Goal: Task Accomplishment & Management: Manage account settings

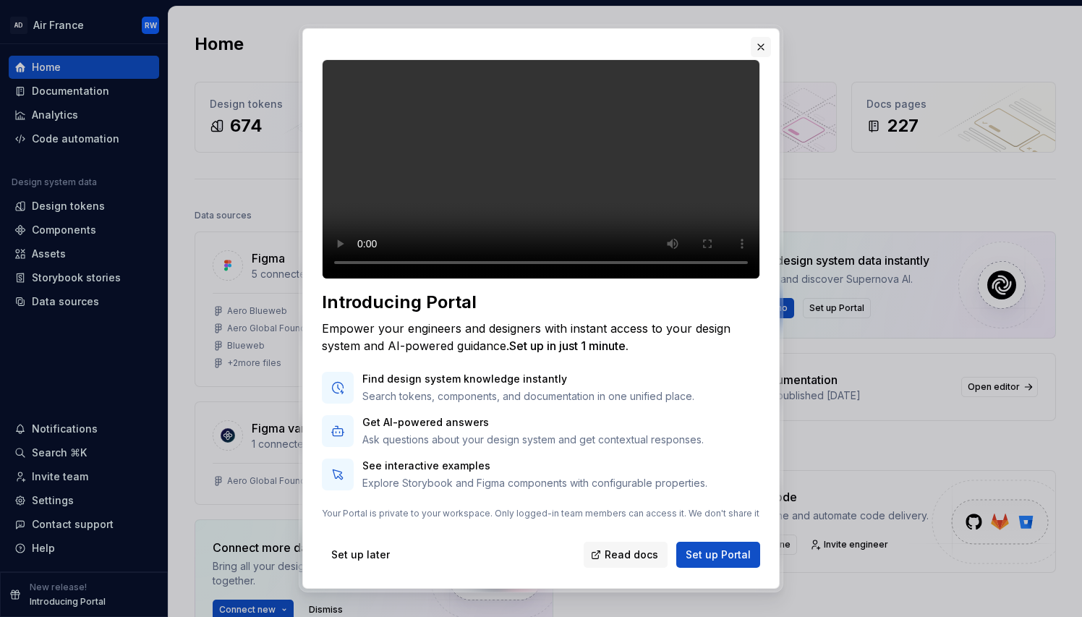
click at [761, 43] on button "button" at bounding box center [761, 47] width 20 height 20
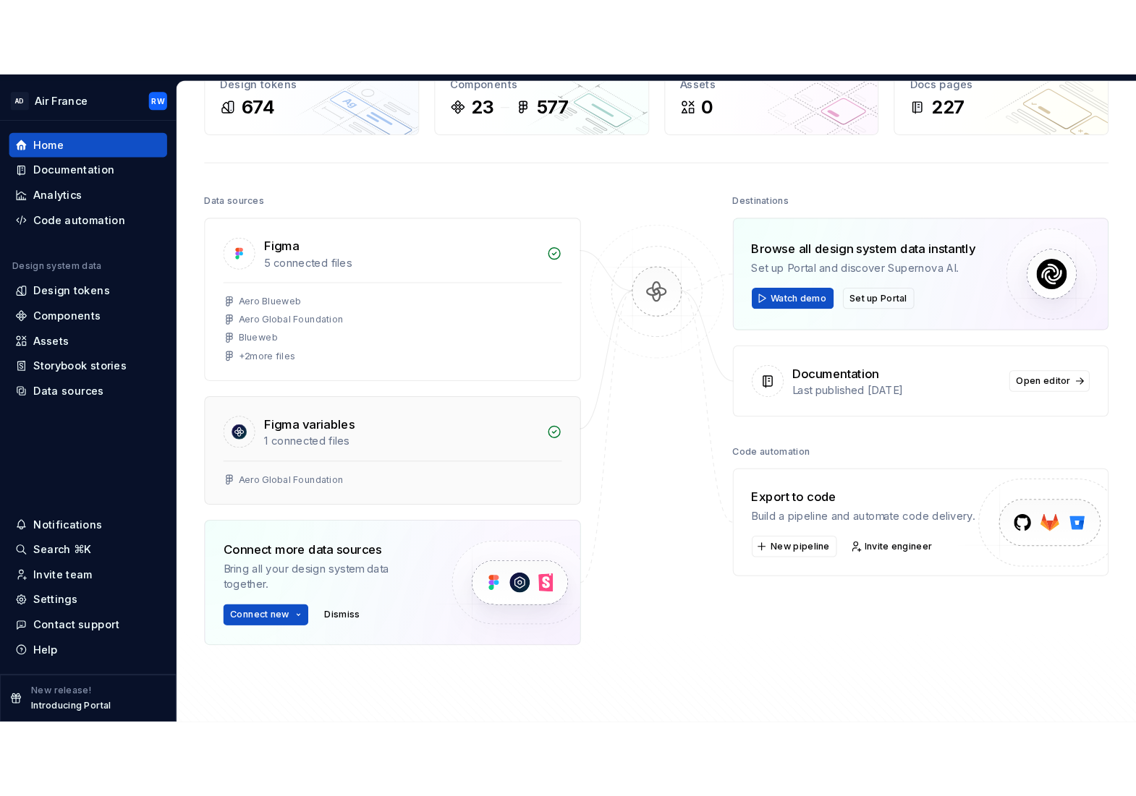
scroll to position [93, 0]
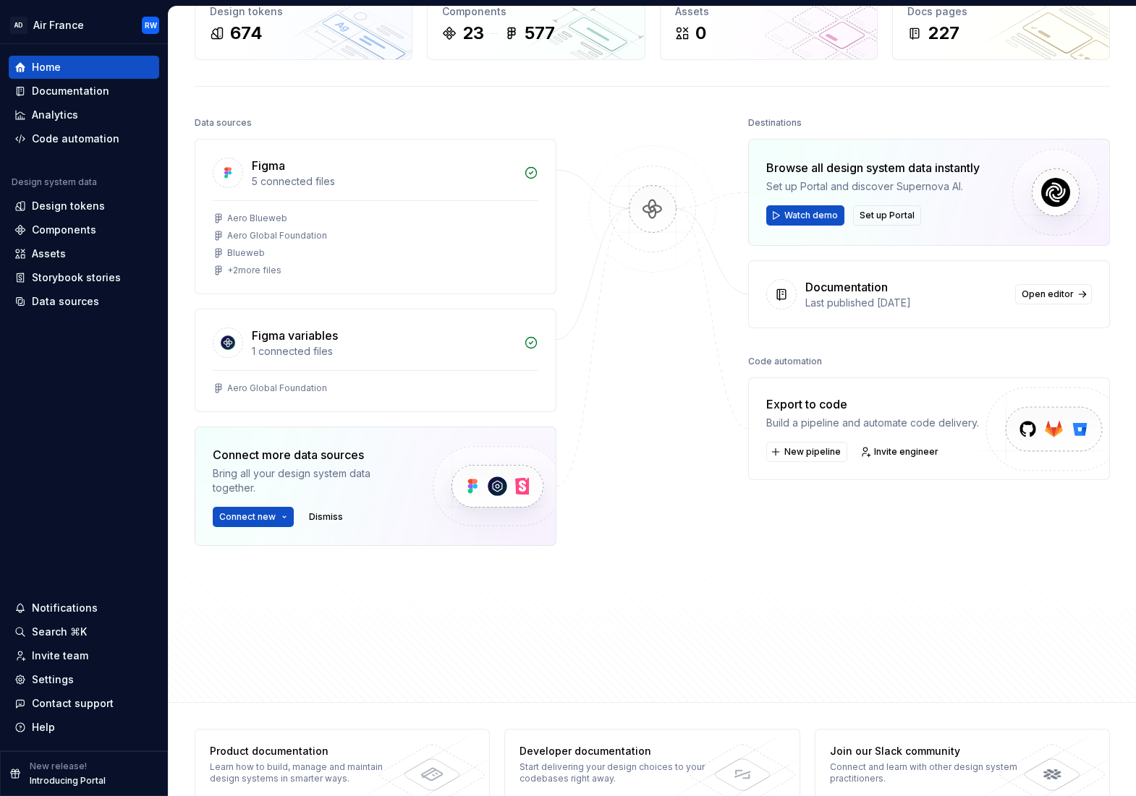
click at [1016, 331] on div "Destinations Browse all design system data instantly Set up Portal and discover…" at bounding box center [929, 366] width 362 height 506
click at [284, 517] on button "Connect new" at bounding box center [253, 517] width 81 height 20
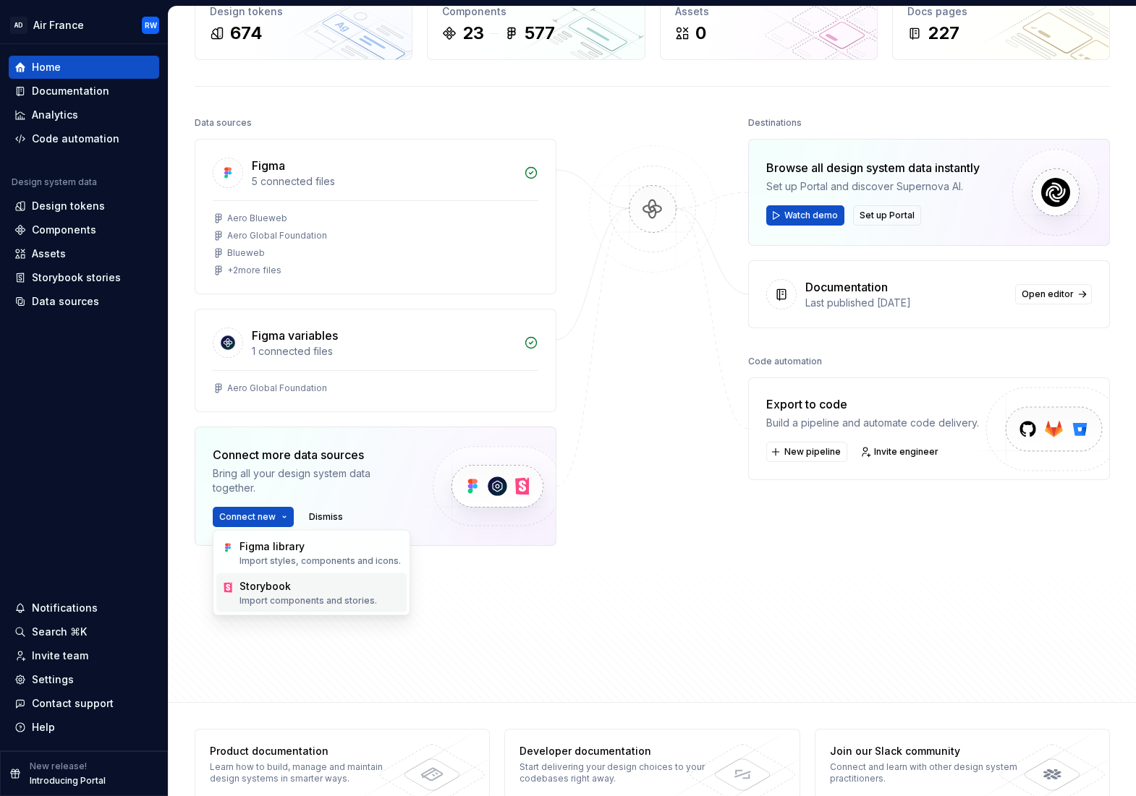
click at [284, 590] on div "Storybook" at bounding box center [307, 586] width 137 height 14
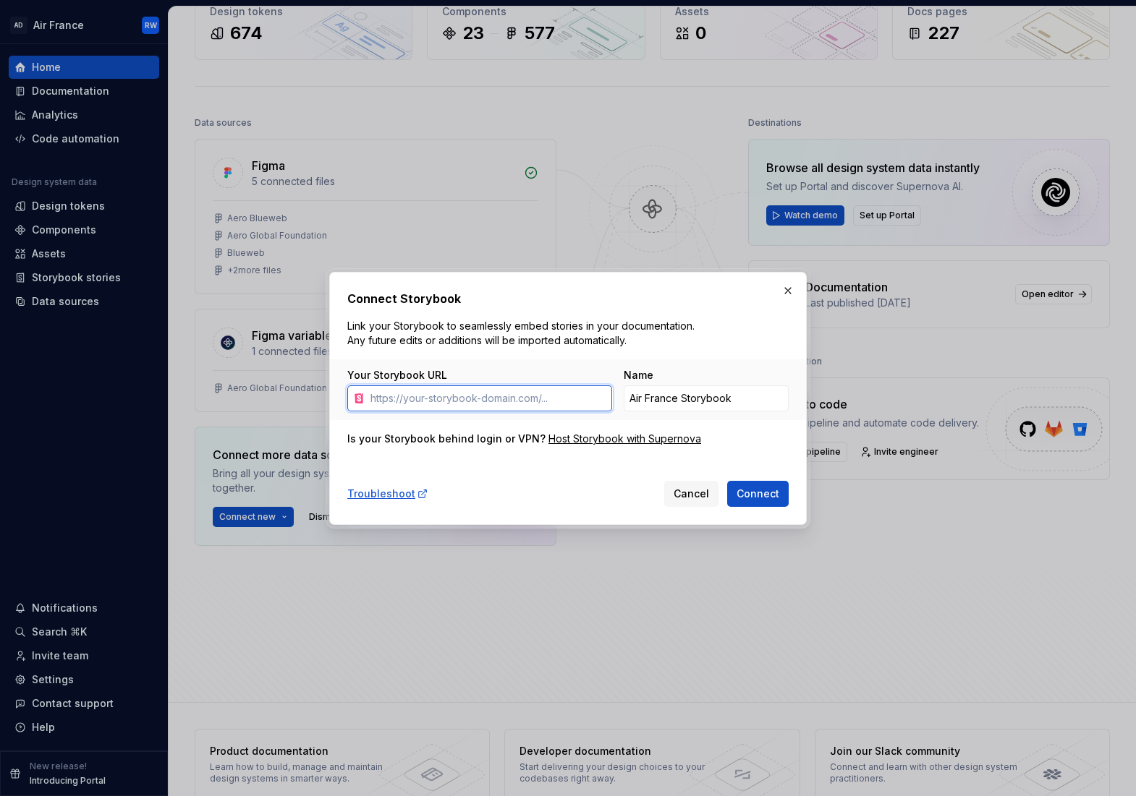
click at [397, 406] on input "Your Storybook URL" at bounding box center [488, 399] width 247 height 26
paste input "[URL][DOMAIN_NAME]"
type input "[URL][DOMAIN_NAME]"
click at [790, 287] on button "button" at bounding box center [788, 291] width 20 height 20
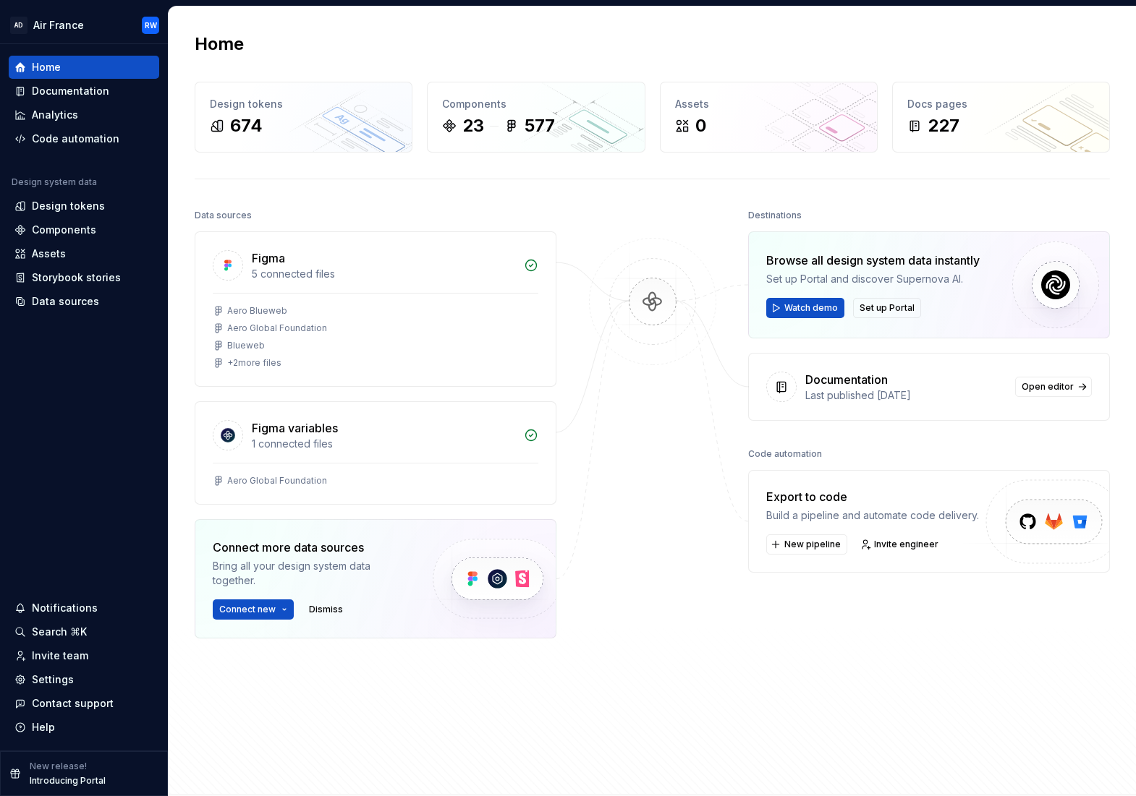
scroll to position [0, 0]
click at [48, 616] on div "Settings" at bounding box center [53, 680] width 42 height 14
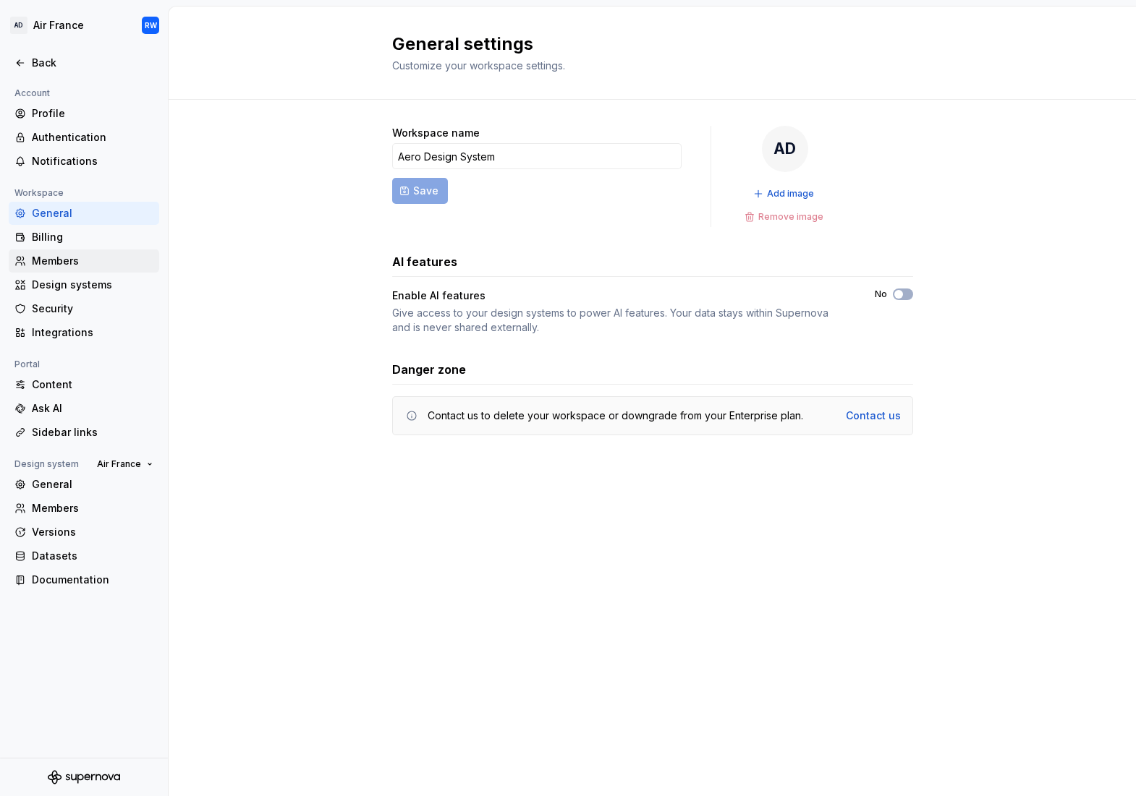
click at [80, 252] on div "Members" at bounding box center [84, 261] width 150 height 23
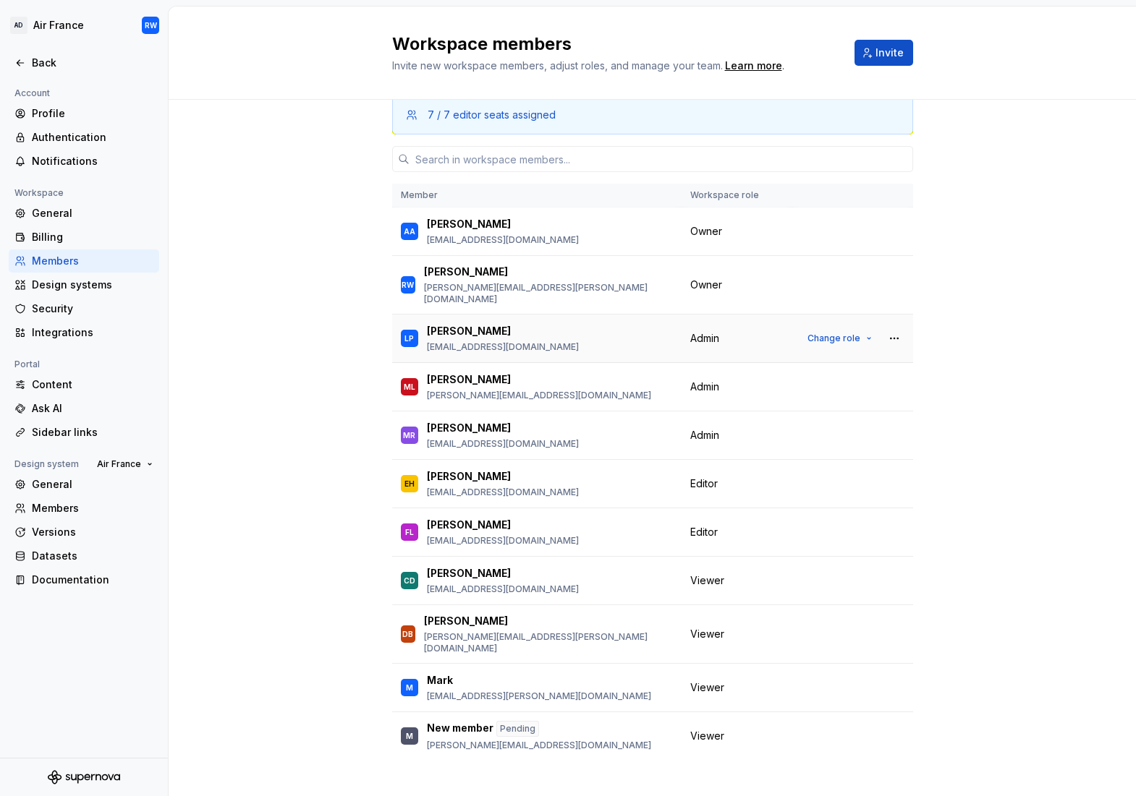
scroll to position [14, 0]
click at [841, 383] on span "Change role" at bounding box center [833, 389] width 53 height 12
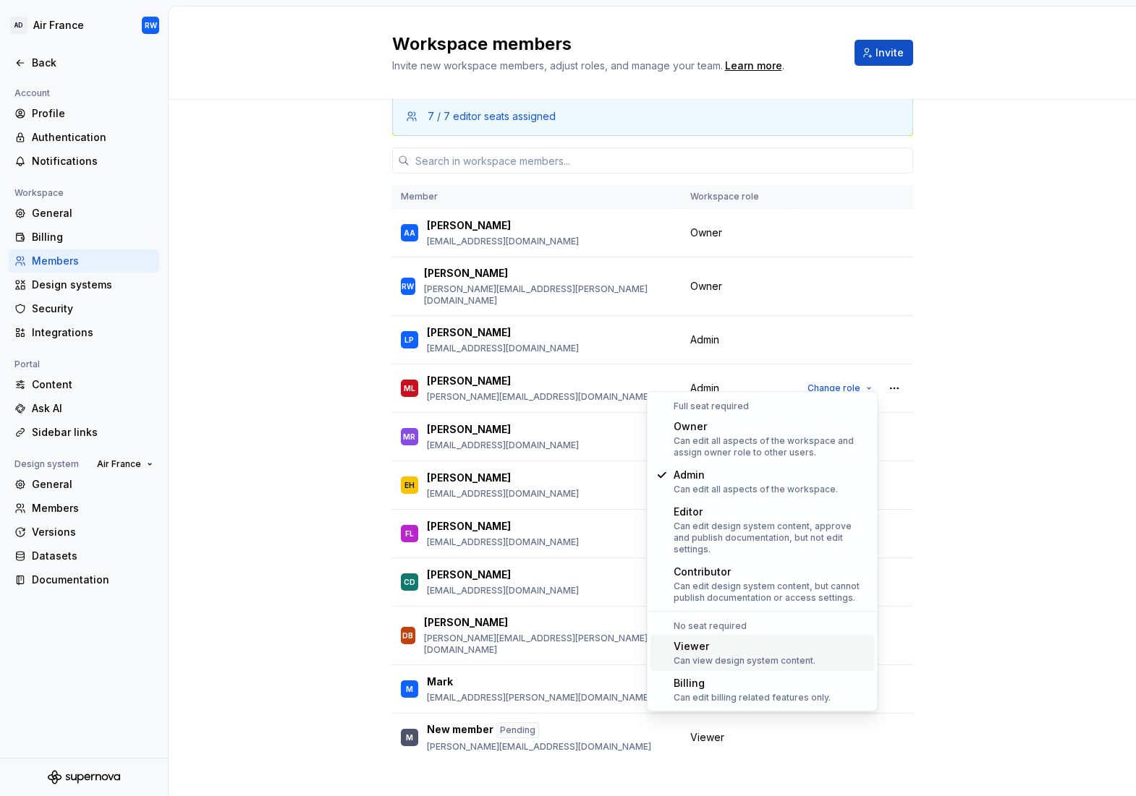
click at [762, 616] on div "Can view design system content." at bounding box center [745, 661] width 142 height 12
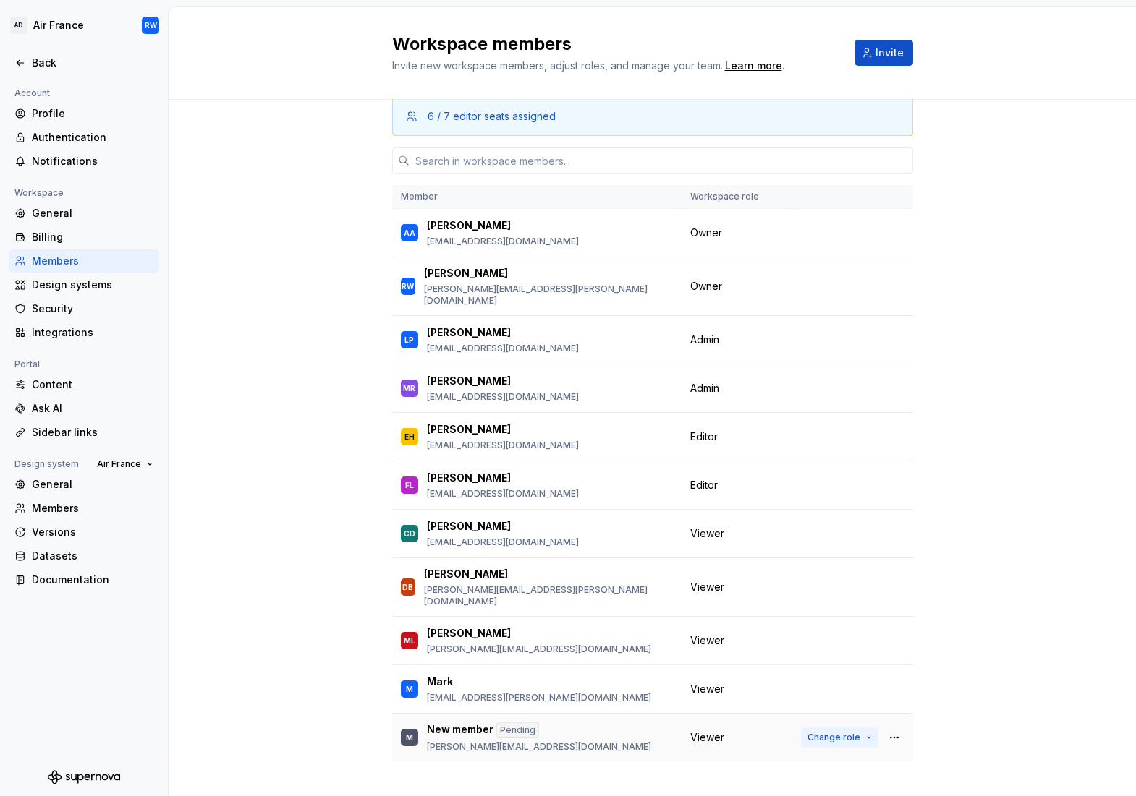
click at [834, 616] on span "Change role" at bounding box center [833, 738] width 53 height 12
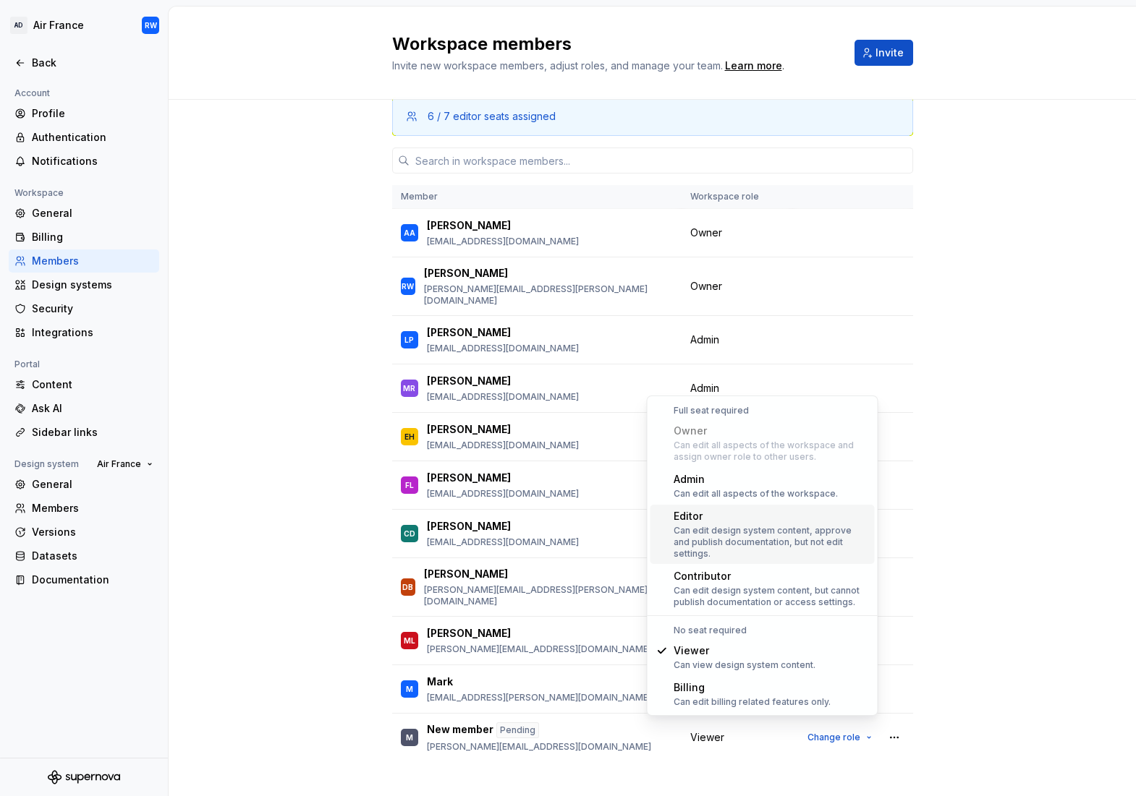
click at [757, 519] on div "Editor" at bounding box center [771, 516] width 195 height 14
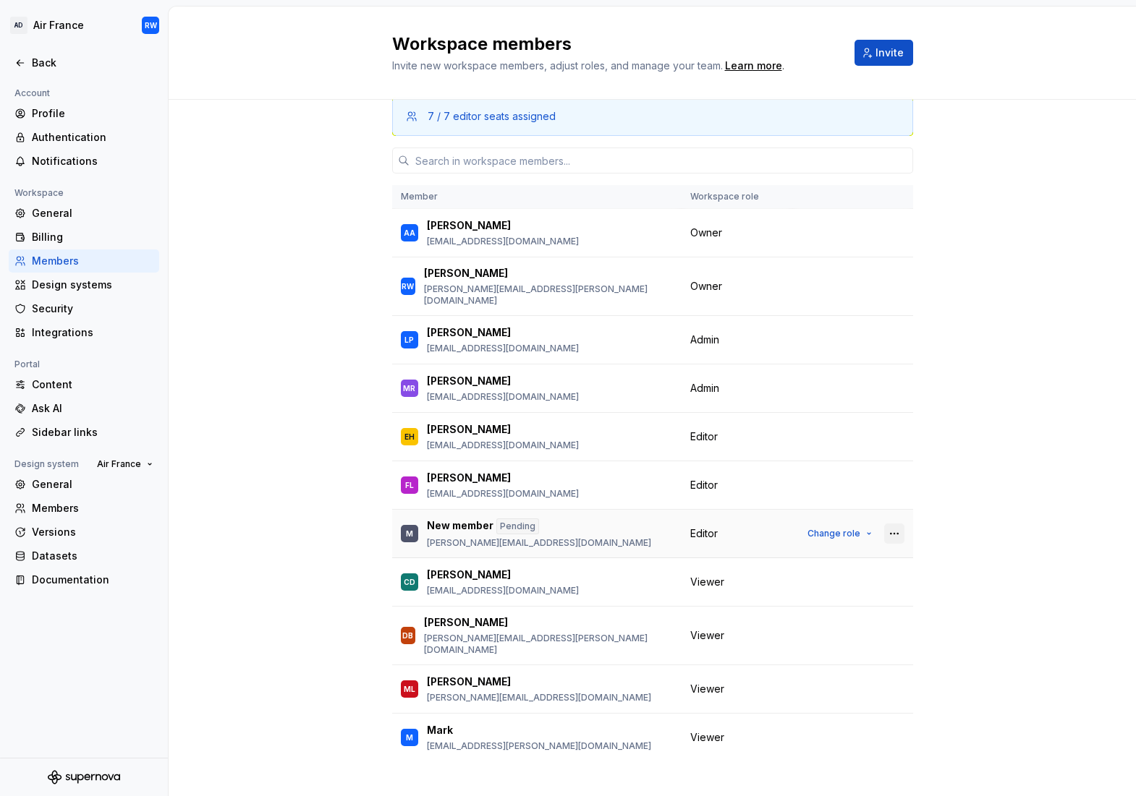
click at [891, 524] on button "button" at bounding box center [894, 534] width 20 height 20
click at [795, 547] on div "Send invitation again" at bounding box center [797, 552] width 109 height 14
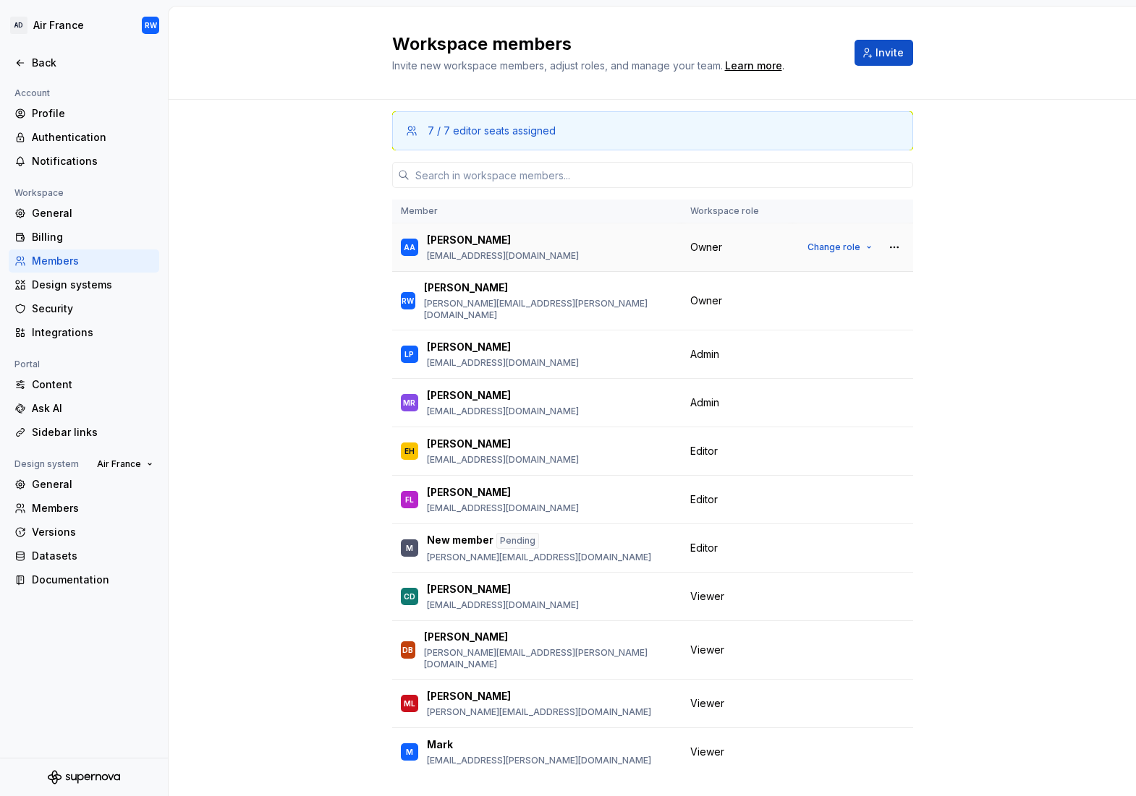
scroll to position [0, 0]
